Goal: Task Accomplishment & Management: Use online tool/utility

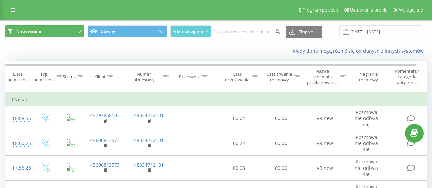
click at [78, 31] on icon at bounding box center [79, 31] width 5 height 3
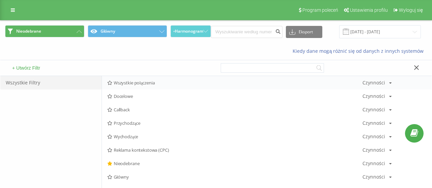
click at [148, 83] on span "Wszystkie połączenia" at bounding box center [234, 83] width 255 height 5
